Goal: Navigation & Orientation: Find specific page/section

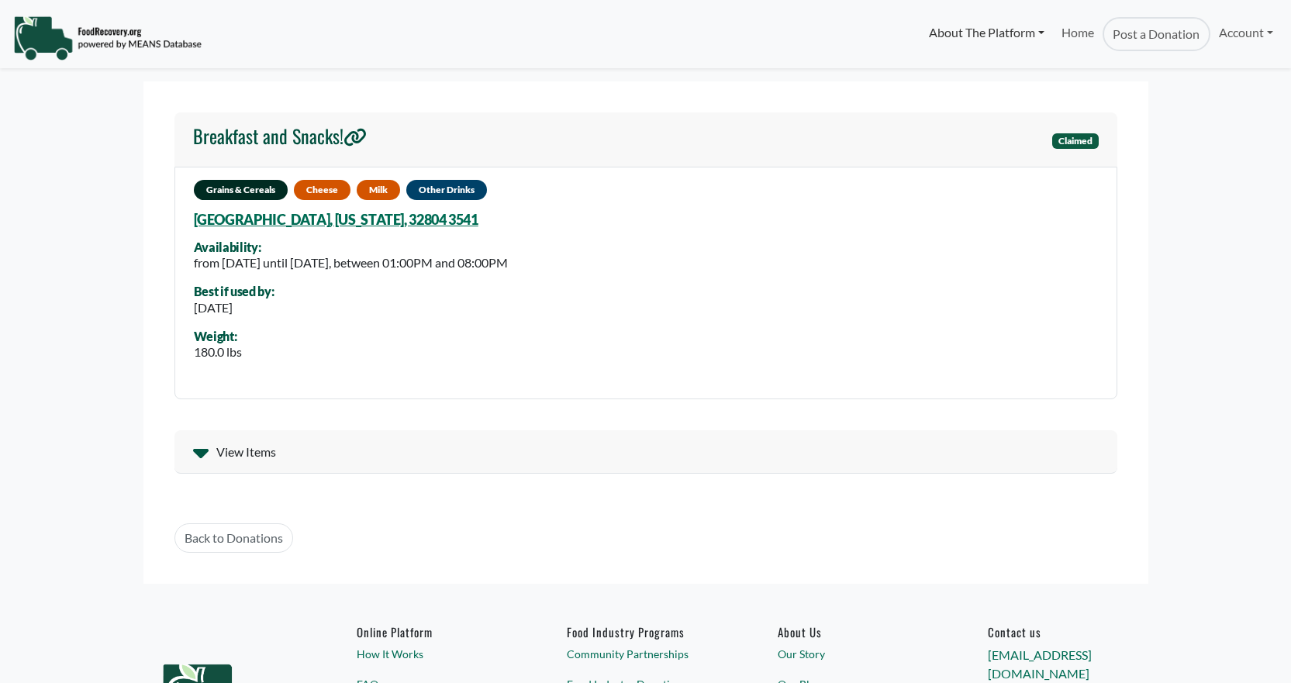
select select "Language Translate Widget"
click at [1077, 23] on link "Home" at bounding box center [1078, 34] width 50 height 34
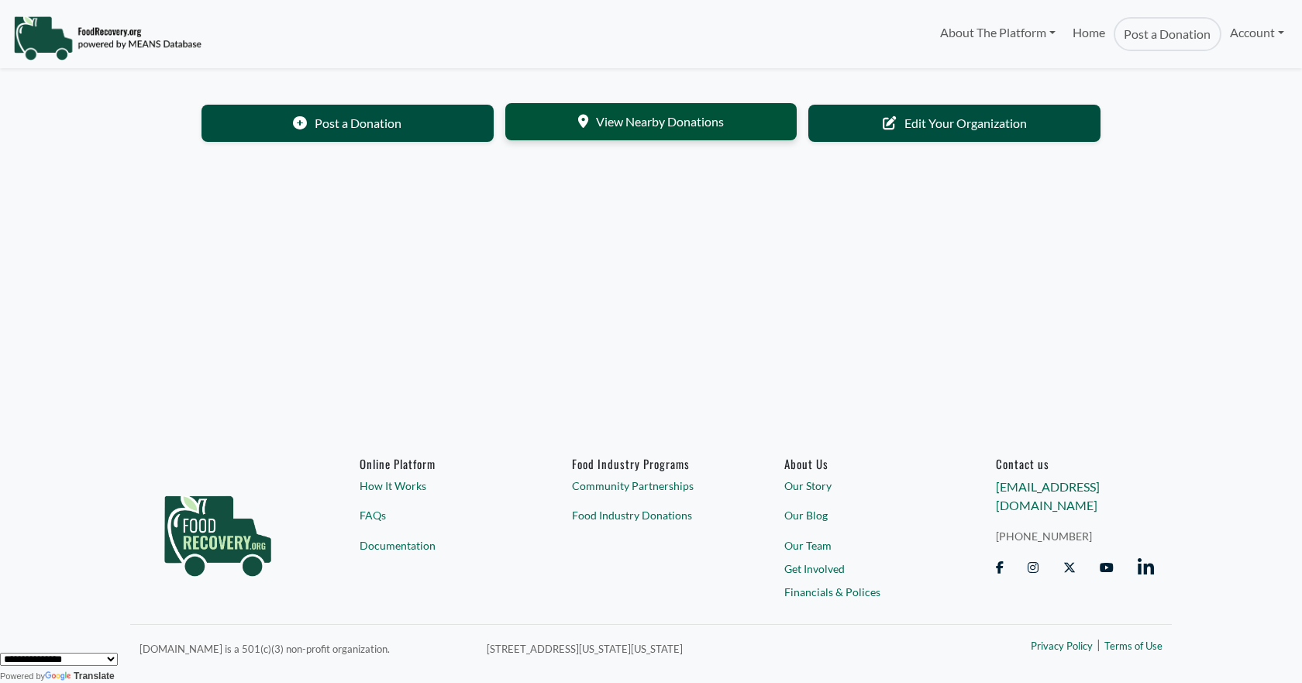
click at [567, 125] on link "View Nearby Donations" at bounding box center [651, 121] width 292 height 37
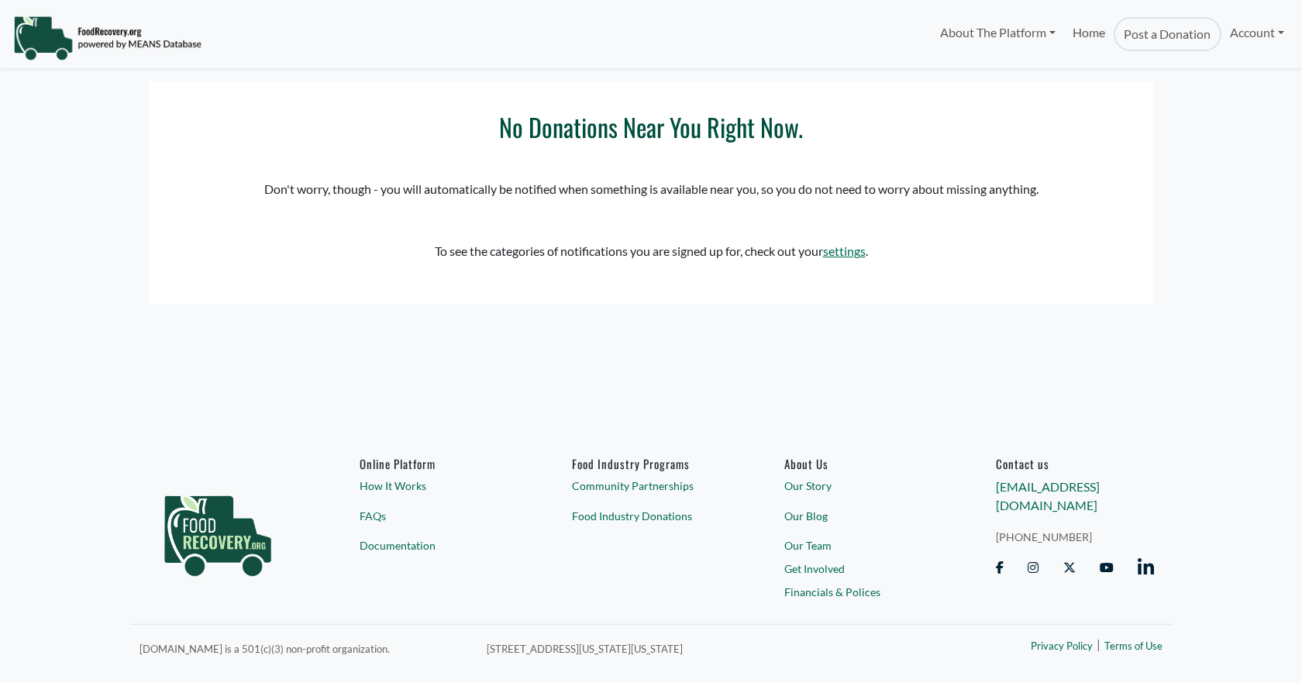
select select "Language Translate Widget"
